Goal: Information Seeking & Learning: Check status

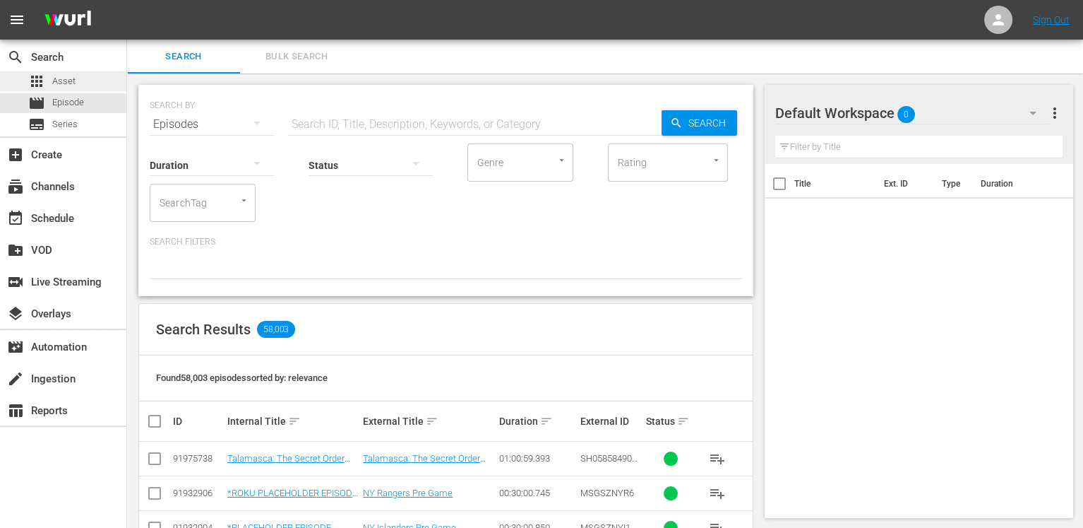
click at [58, 75] on span "Asset" at bounding box center [63, 81] width 23 height 14
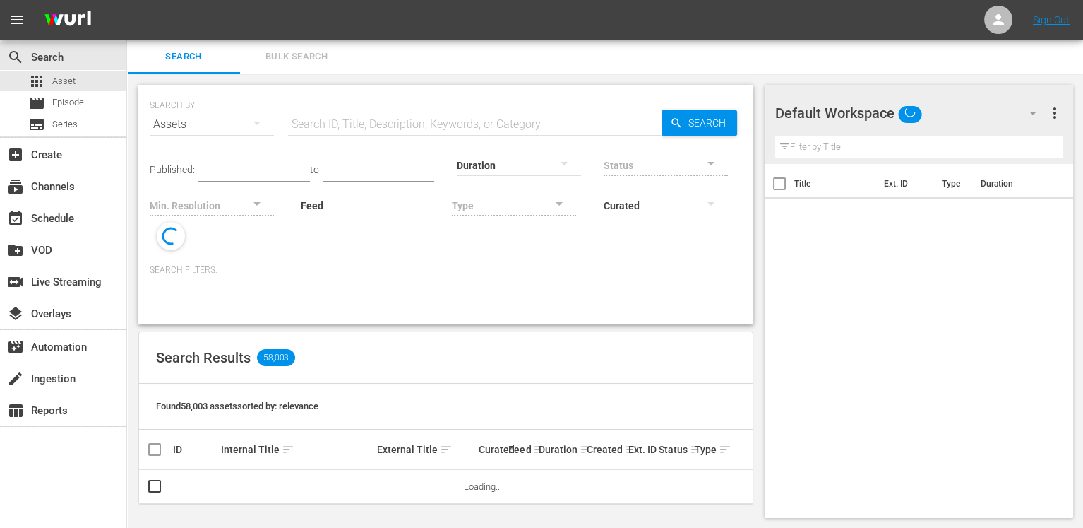
click at [432, 127] on input "text" at bounding box center [475, 124] width 374 height 34
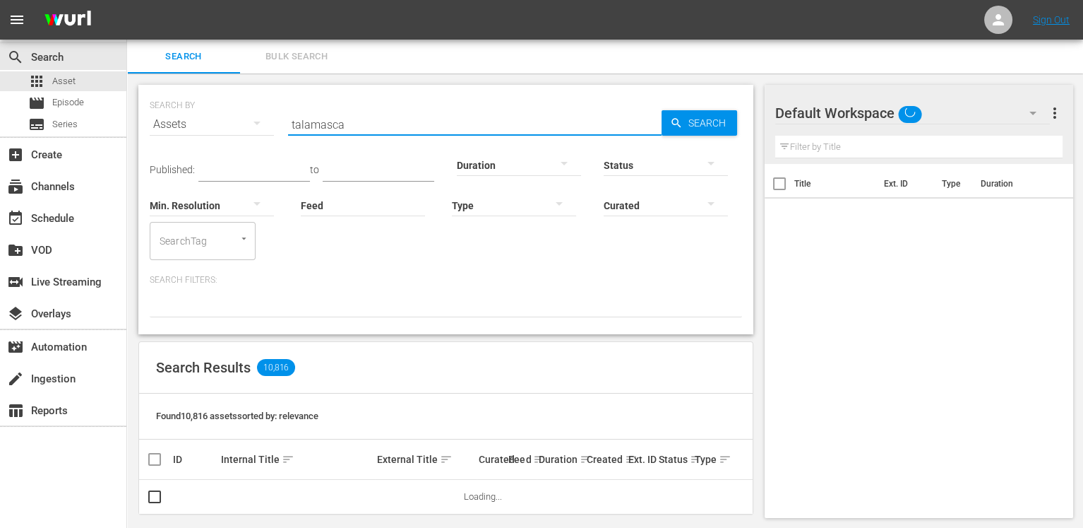
type input "talamasca"
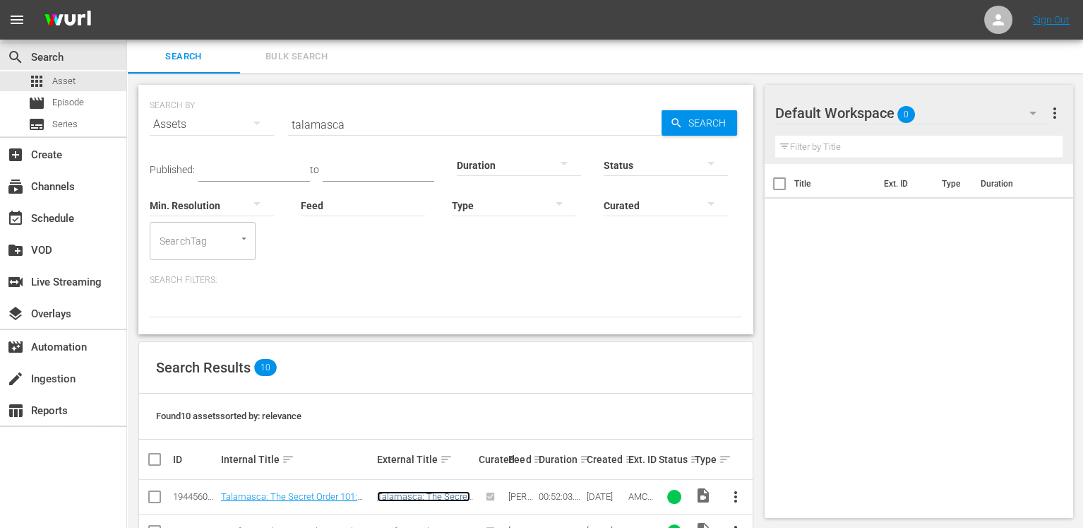
click at [432, 493] on link "Talamasca: The Secret Order 101: We Watch And We Are Always There" at bounding box center [423, 512] width 93 height 42
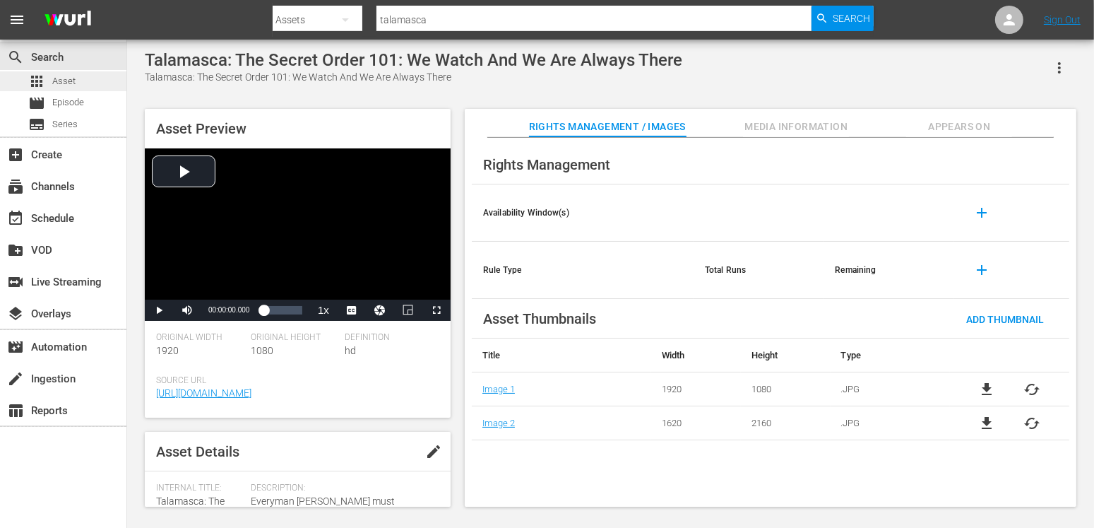
click at [76, 81] on div "apps Asset" at bounding box center [63, 81] width 126 height 20
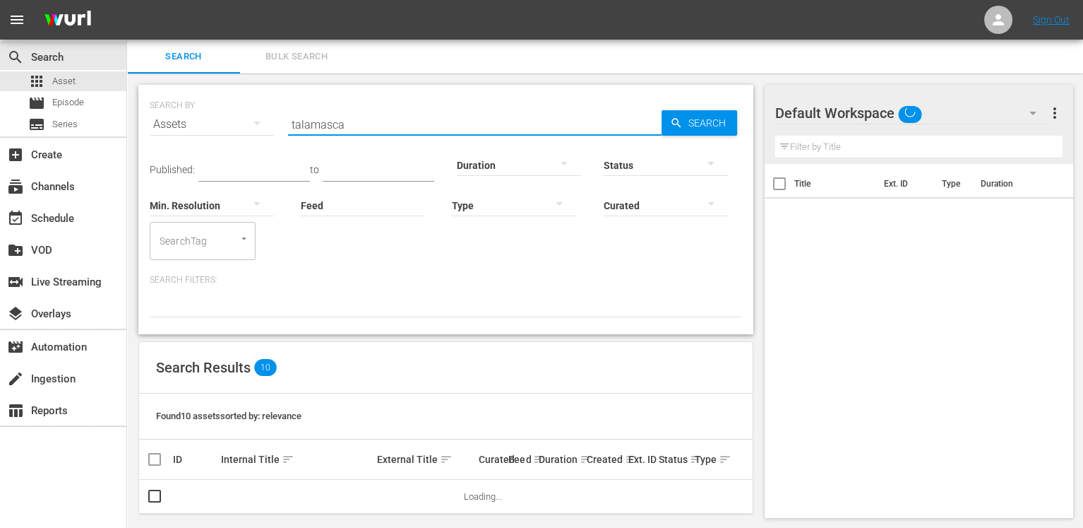
click at [415, 127] on input "talamasca" at bounding box center [475, 124] width 374 height 34
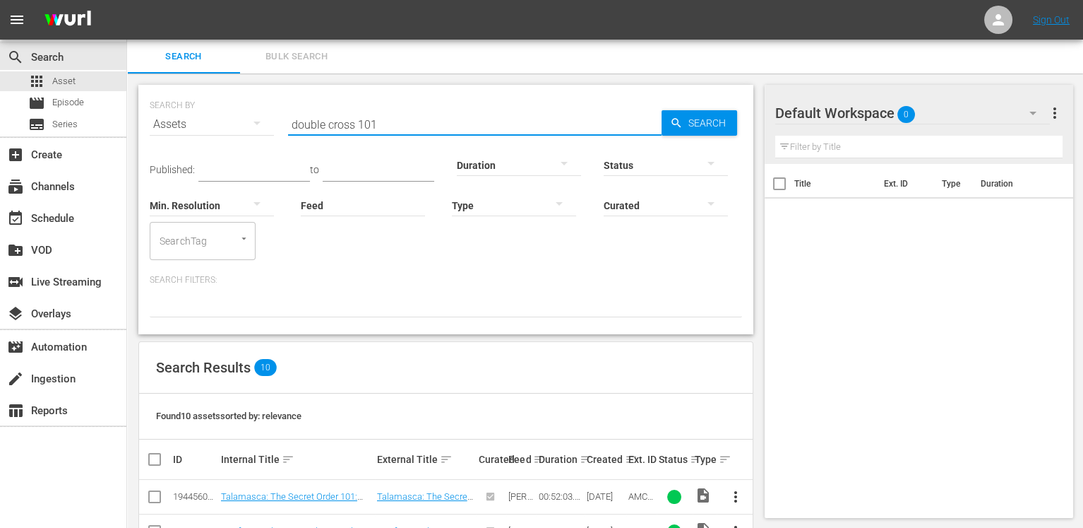
type input "double cross 101"
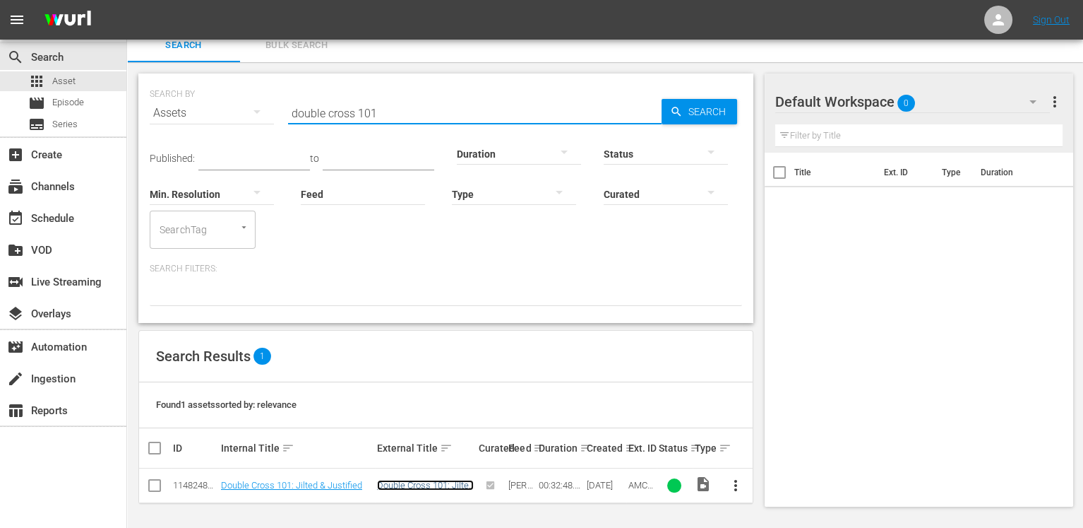
click at [419, 482] on link "Double Cross 101: Jilted & Justified" at bounding box center [425, 490] width 97 height 21
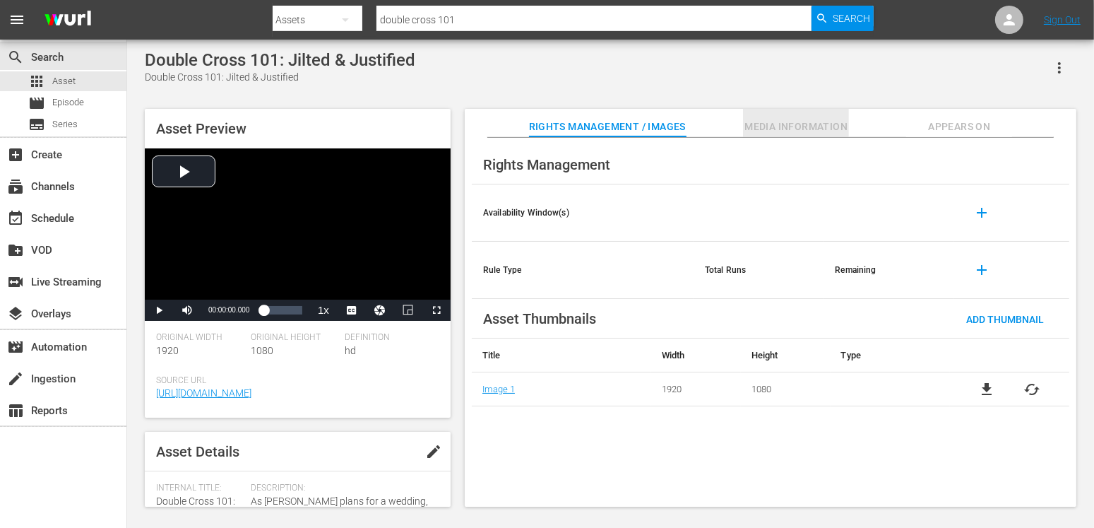
click at [830, 124] on span "Media Information" at bounding box center [796, 127] width 106 height 18
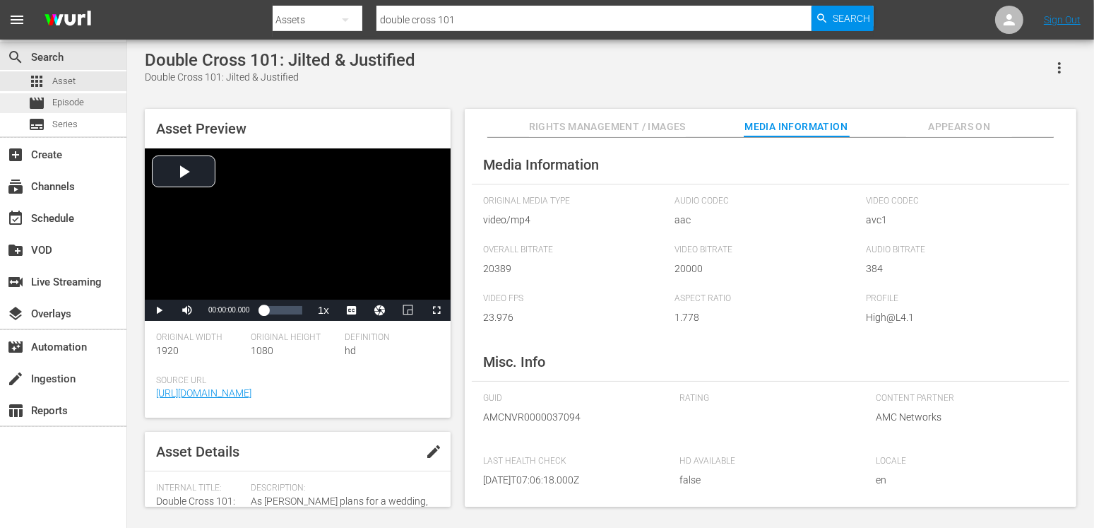
click at [93, 97] on div "movie Episode" at bounding box center [63, 103] width 126 height 20
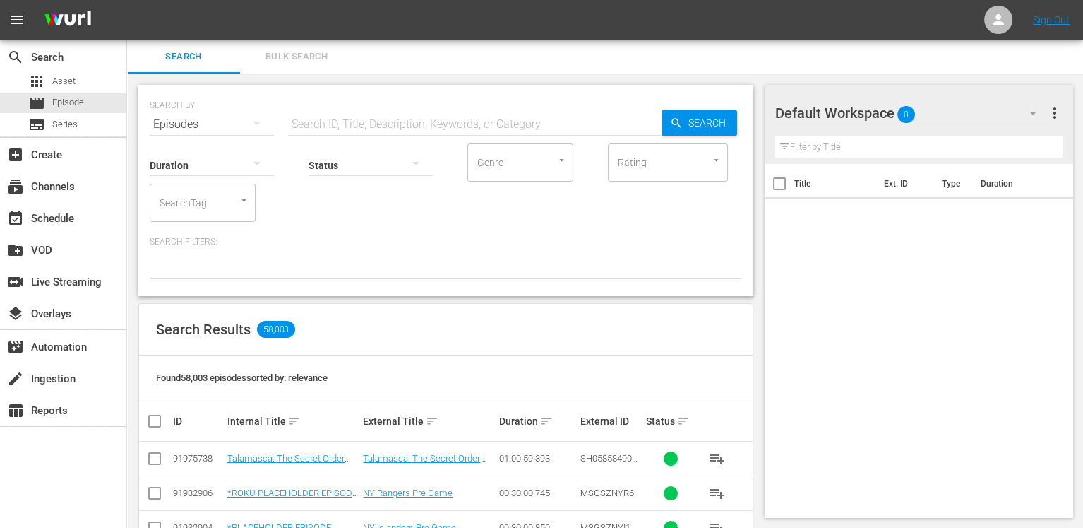
click at [379, 134] on div "Status" at bounding box center [371, 156] width 124 height 51
click at [385, 126] on input "text" at bounding box center [475, 124] width 374 height 34
paste input "AMCNVR0000036985"
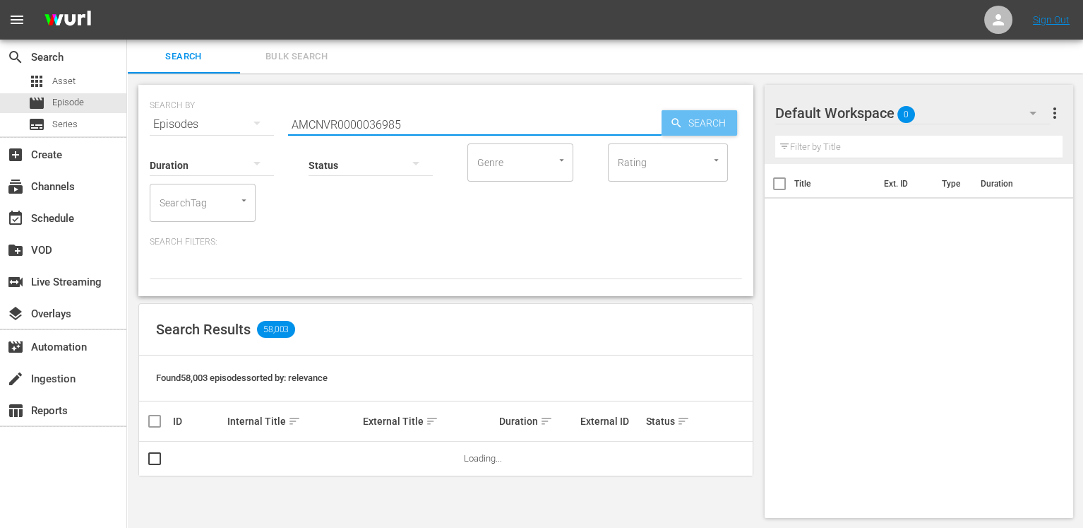
type input "AMCNVR0000036985"
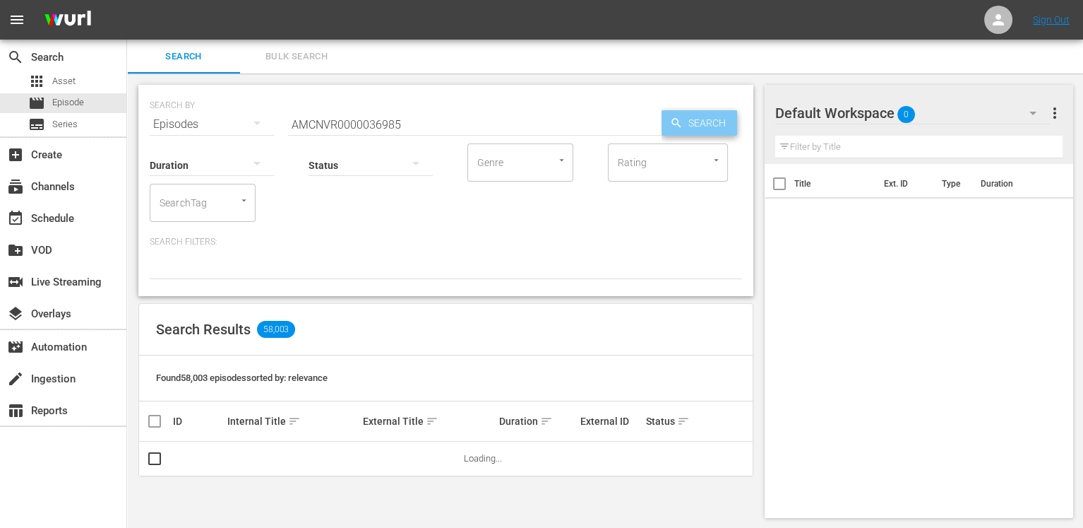
click at [684, 124] on span "Search" at bounding box center [710, 122] width 54 height 25
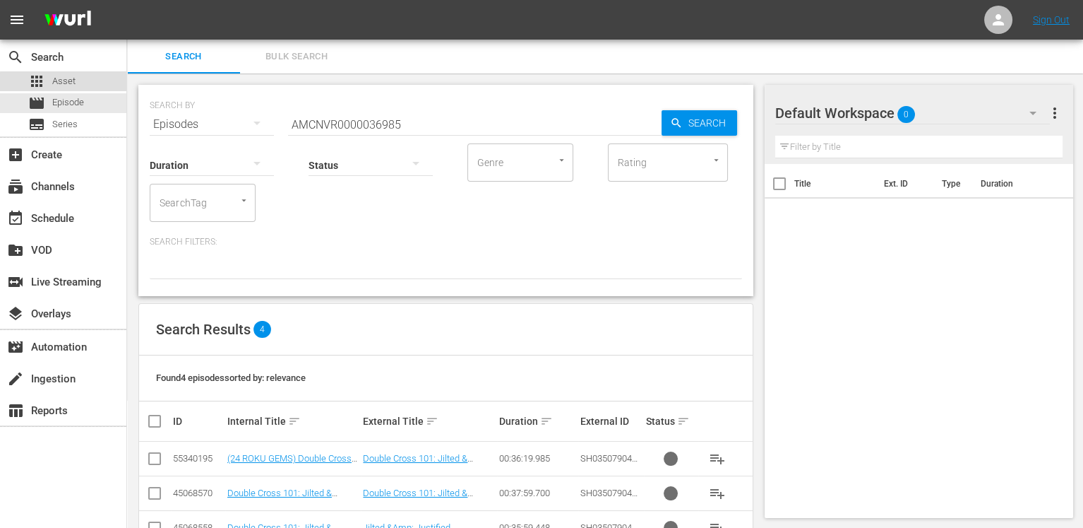
click at [105, 85] on div "apps Asset" at bounding box center [63, 81] width 126 height 20
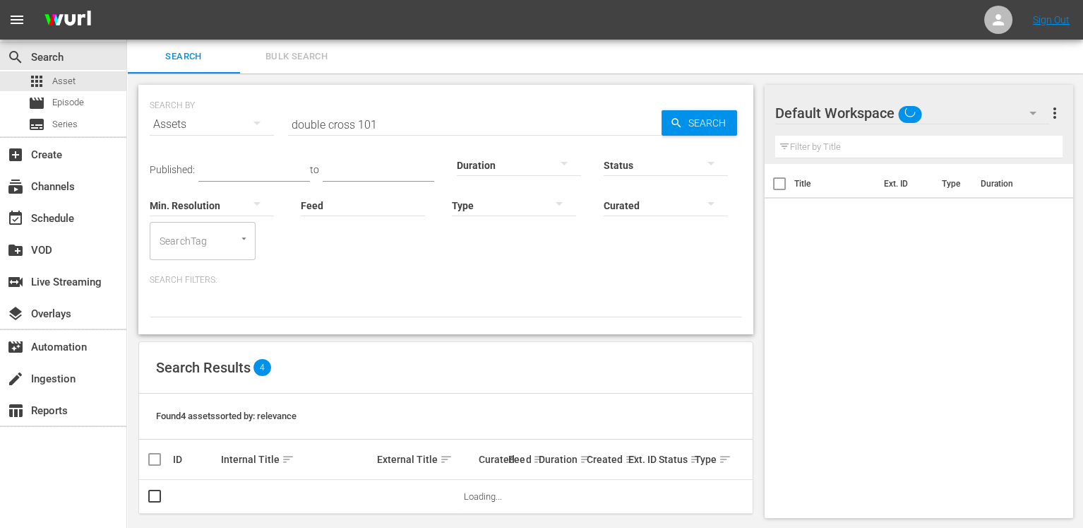
click at [445, 124] on input "double cross 101" at bounding box center [475, 124] width 374 height 34
click at [446, 124] on input "double cross 101" at bounding box center [475, 124] width 374 height 34
paste input "AMCNVR0000036985"
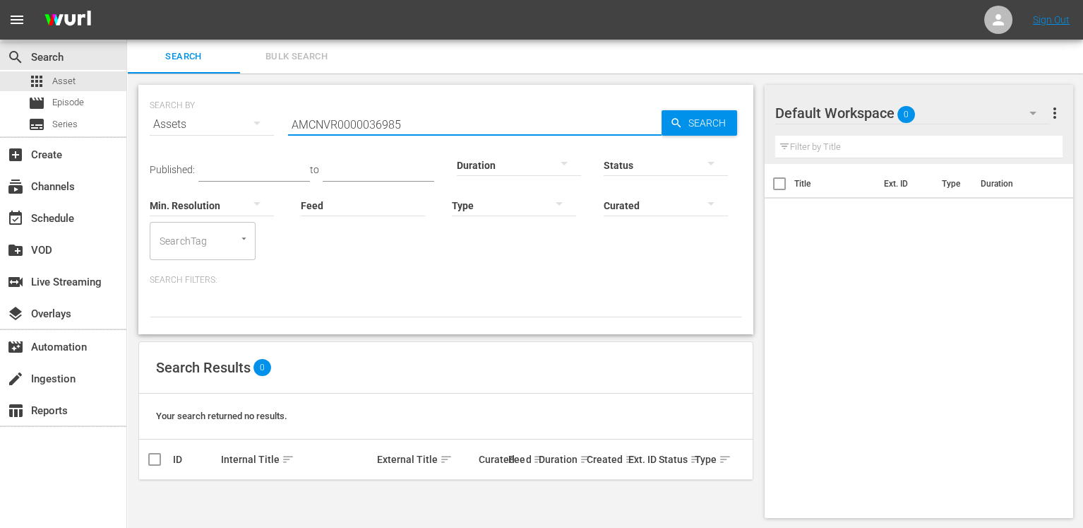
type input "AMCNVR0000036985"
click at [530, 297] on div at bounding box center [446, 305] width 593 height 24
click at [509, 254] on div "Published: to Duration Status Min. Resolution Feed Feed Title Type Curated Sear…" at bounding box center [446, 200] width 593 height 119
